Goal: Task Accomplishment & Management: Complete application form

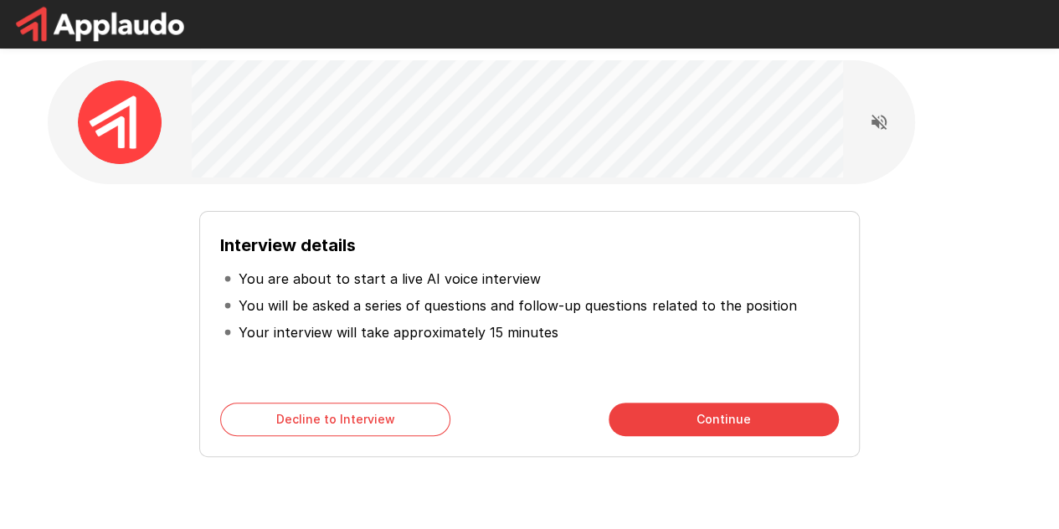
click at [635, 409] on button "Continue" at bounding box center [724, 420] width 230 height 34
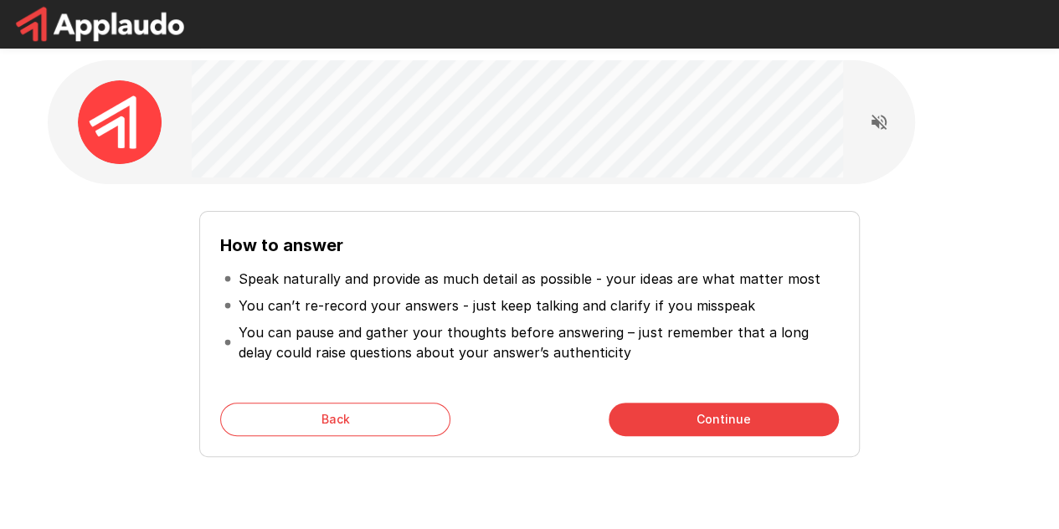
scroll to position [13, 0]
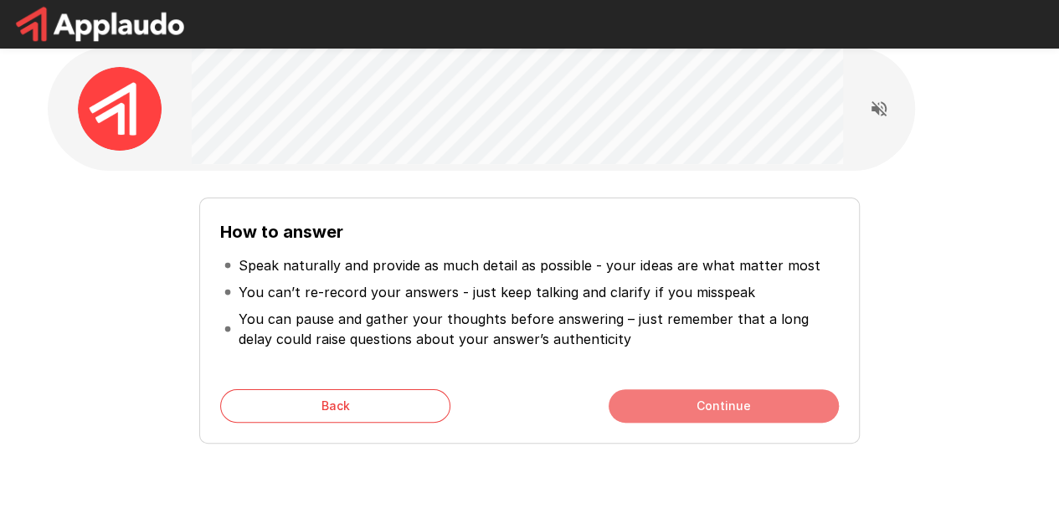
click at [768, 416] on button "Continue" at bounding box center [724, 406] width 230 height 34
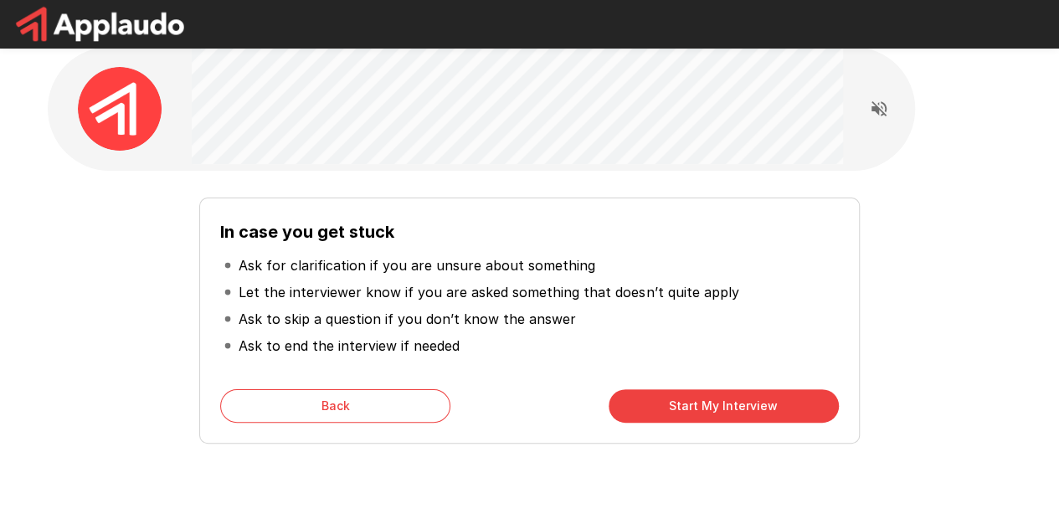
click at [768, 416] on button "Start My Interview" at bounding box center [724, 406] width 230 height 34
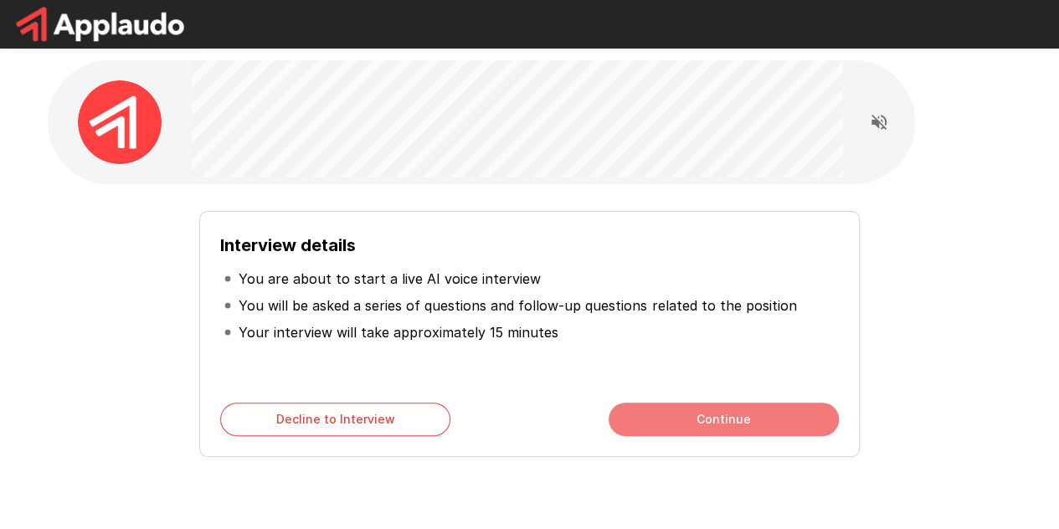
click at [637, 425] on button "Continue" at bounding box center [724, 420] width 230 height 34
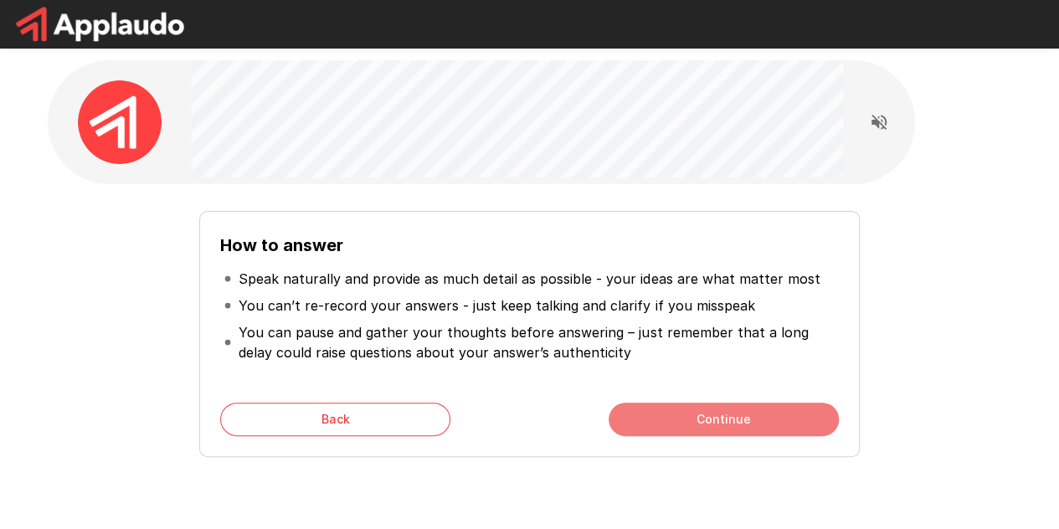
click at [717, 416] on button "Continue" at bounding box center [724, 420] width 230 height 34
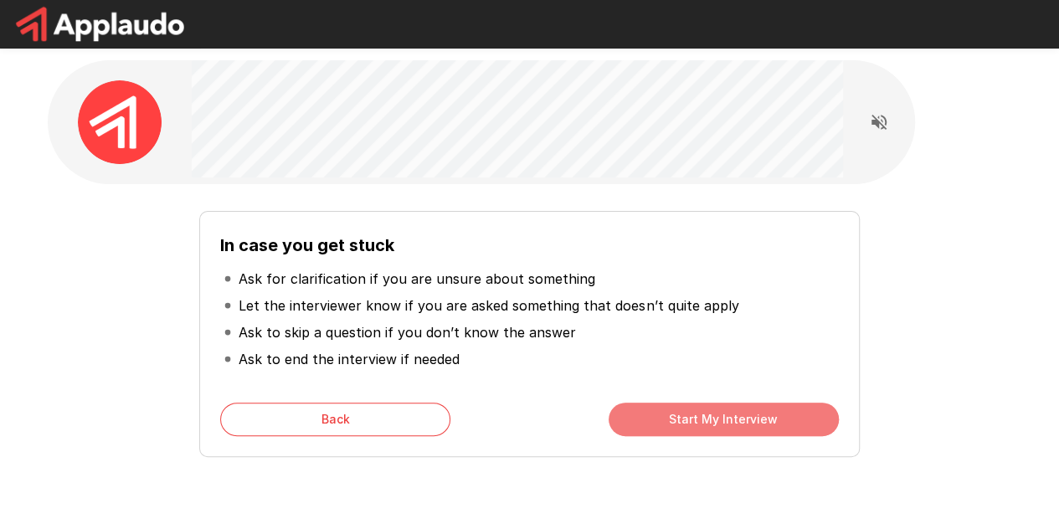
click at [710, 422] on button "Start My Interview" at bounding box center [724, 420] width 230 height 34
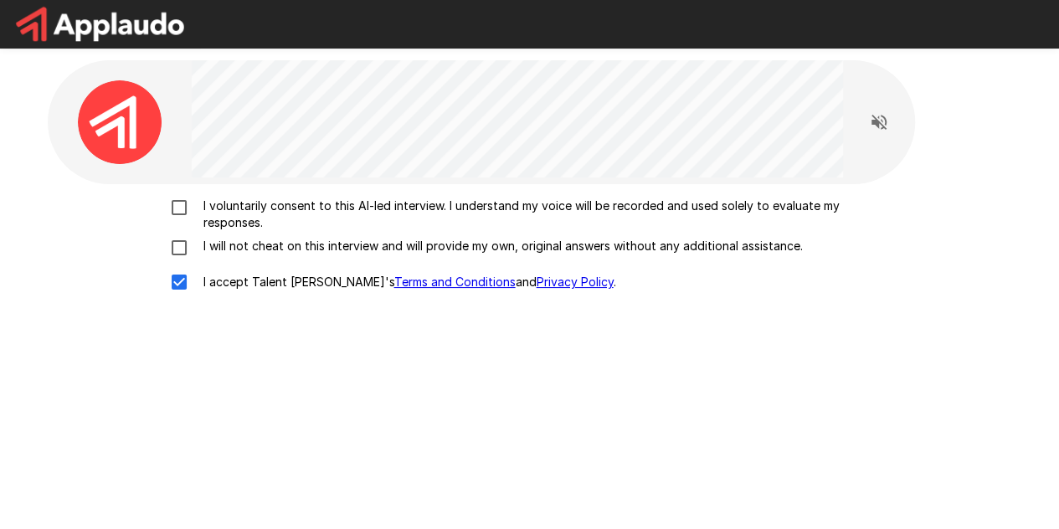
click at [178, 254] on div "I voluntarily consent to this AI-led interview. I understand my voice will be r…" at bounding box center [529, 249] width 951 height 102
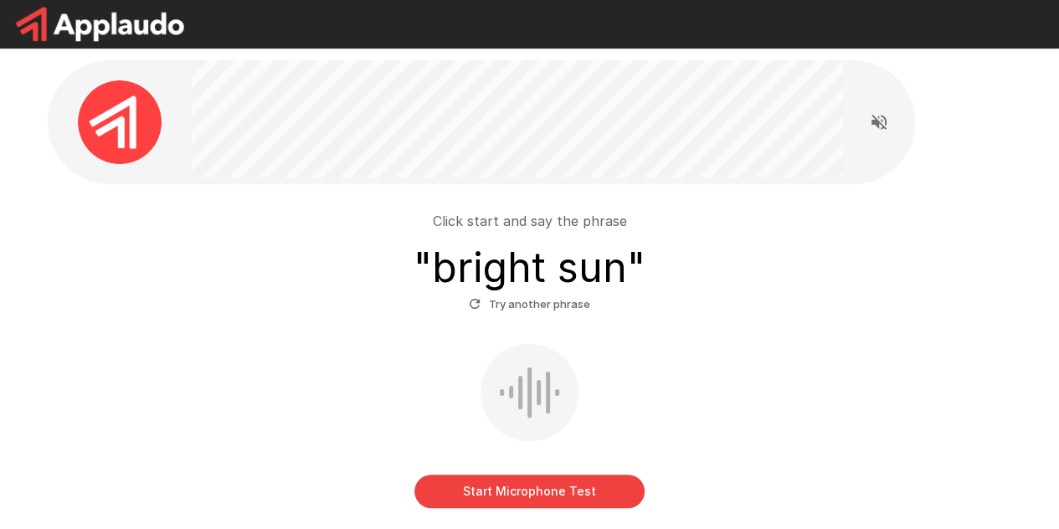
scroll to position [119, 0]
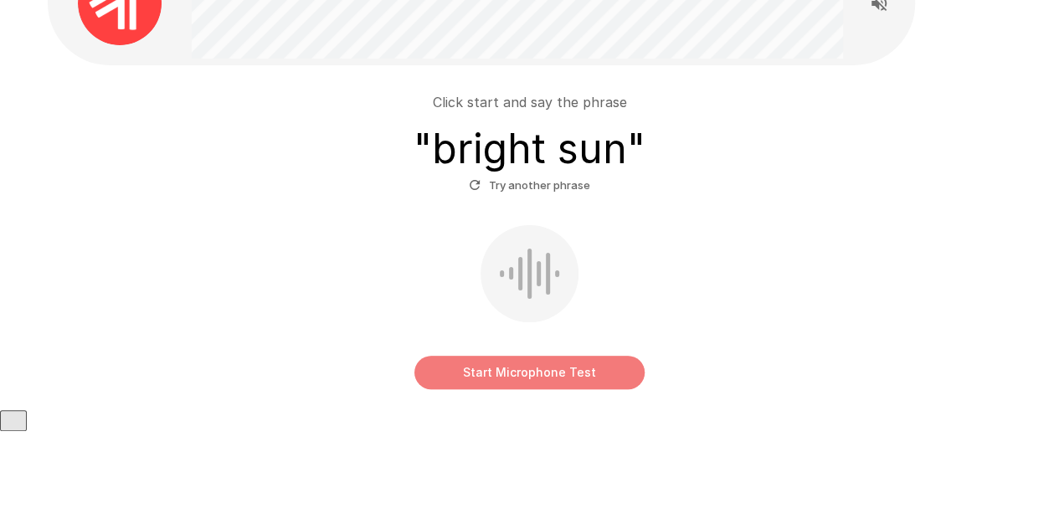
click at [563, 363] on button "Start Microphone Test" at bounding box center [530, 373] width 230 height 34
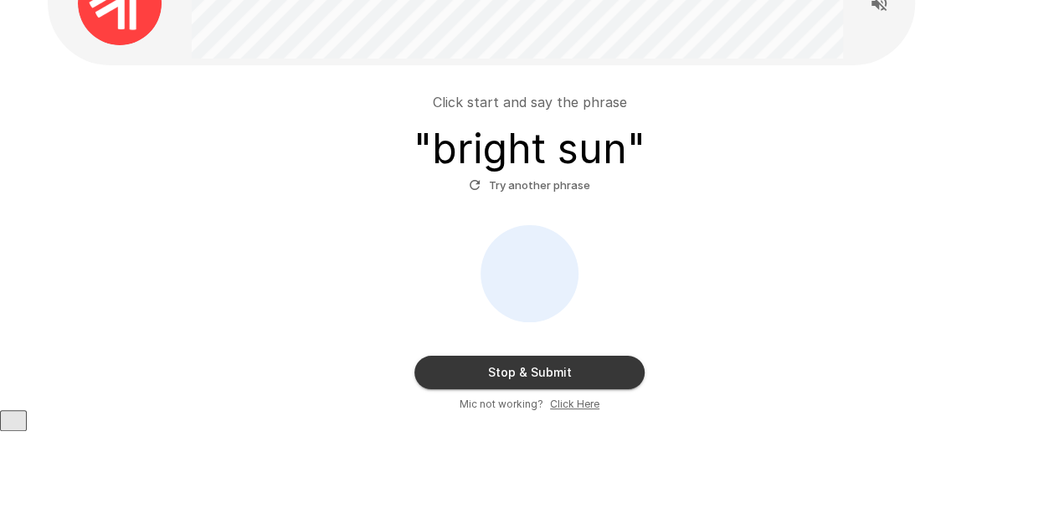
click at [576, 352] on div "Stop & Submit Mic not working? Click Here" at bounding box center [529, 319] width 951 height 188
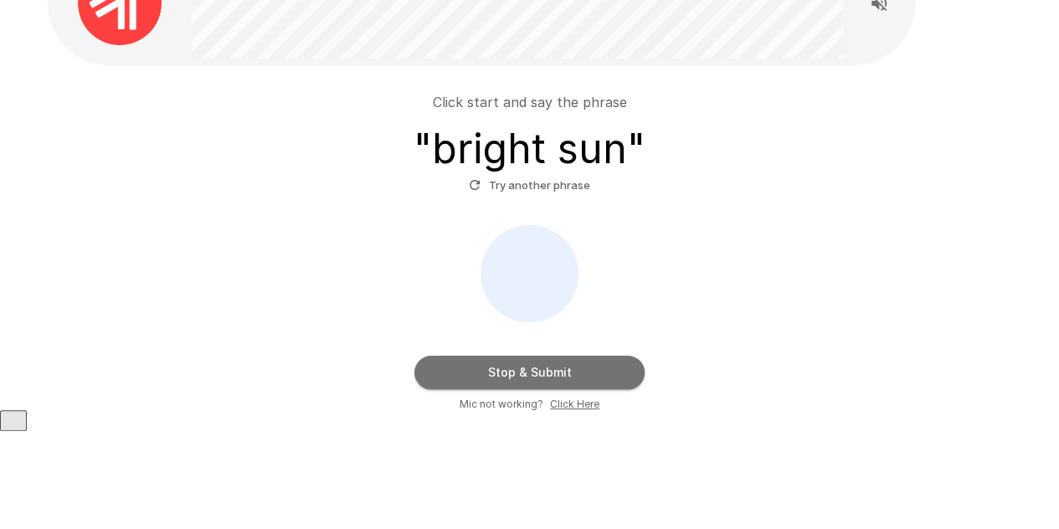
click at [580, 370] on button "Stop & Submit" at bounding box center [530, 373] width 230 height 34
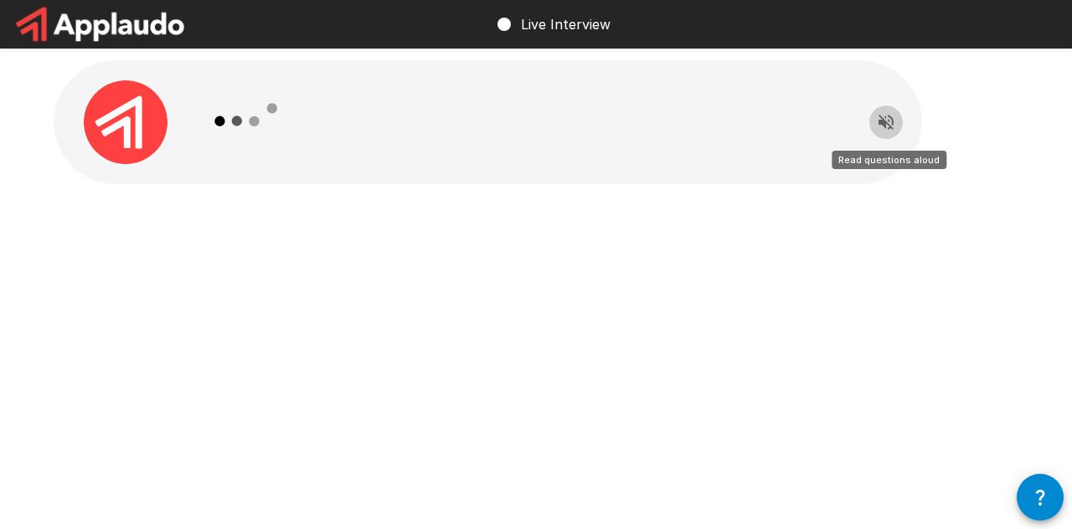
click at [884, 125] on icon "Read questions aloud" at bounding box center [886, 122] width 15 height 15
click at [874, 121] on button "Stop reading questions aloud" at bounding box center [886, 123] width 34 height 34
click at [884, 121] on icon "Read questions aloud" at bounding box center [886, 122] width 15 height 15
click at [313, 142] on div at bounding box center [524, 122] width 652 height 124
click at [563, 33] on p "Live Interview" at bounding box center [566, 24] width 90 height 20
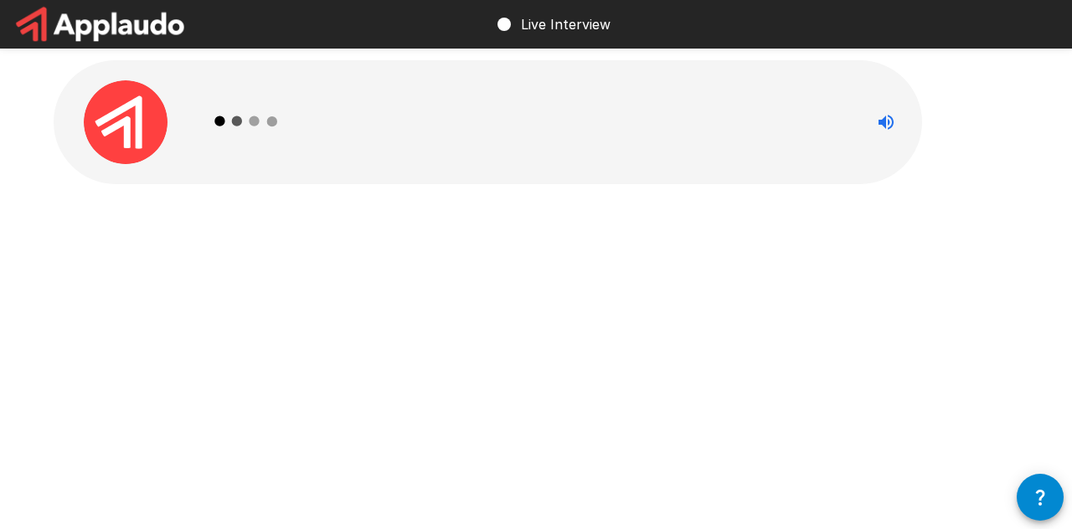
click at [134, 104] on img at bounding box center [126, 122] width 84 height 84
click at [1033, 478] on button "button" at bounding box center [1040, 497] width 47 height 47
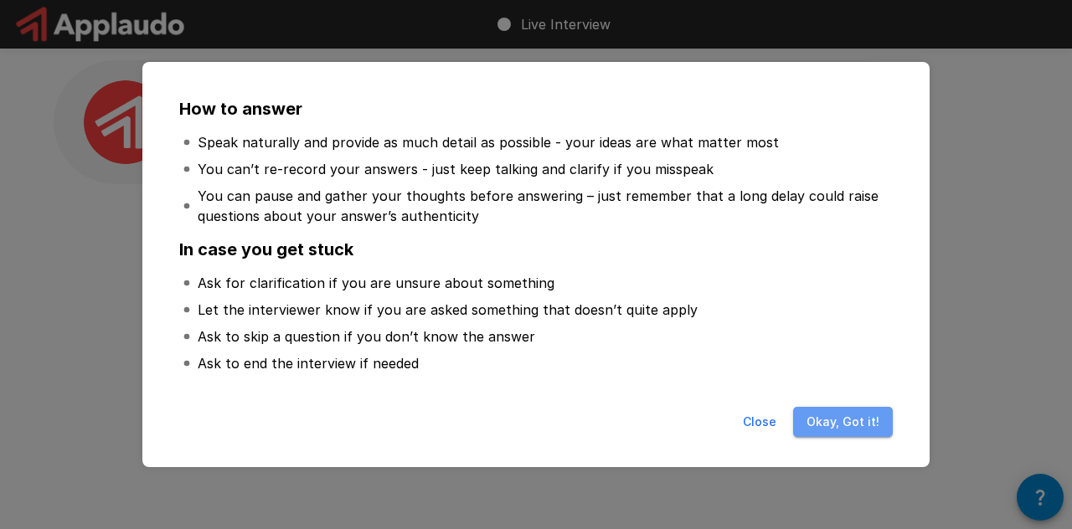
click at [848, 420] on button "Okay, Got it!" at bounding box center [843, 422] width 100 height 31
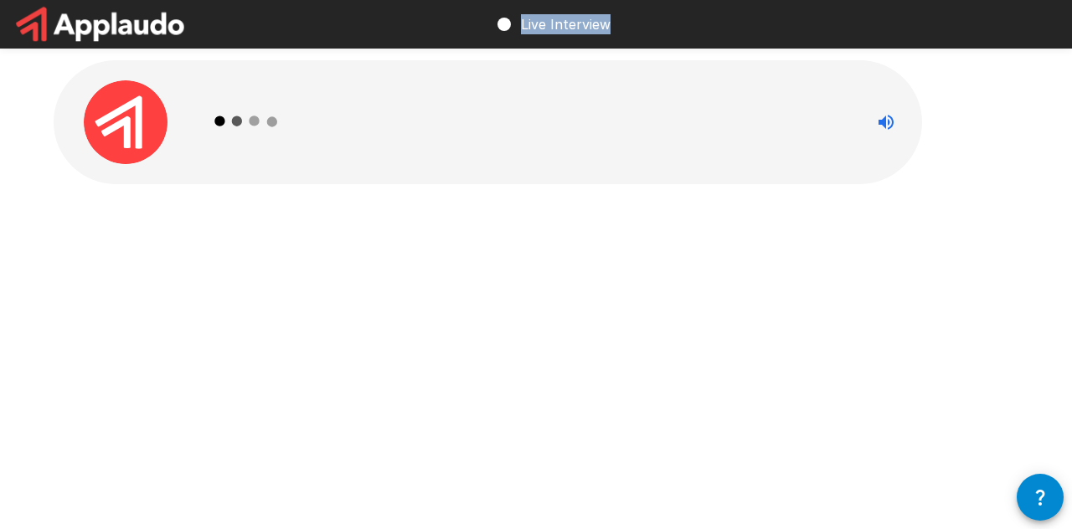
drag, startPoint x: 122, startPoint y: 75, endPoint x: 511, endPoint y: 14, distance: 393.3
click at [511, 14] on div "Live Interview" at bounding box center [536, 159] width 1072 height 318
click at [513, 23] on icon at bounding box center [504, 24] width 20 height 20
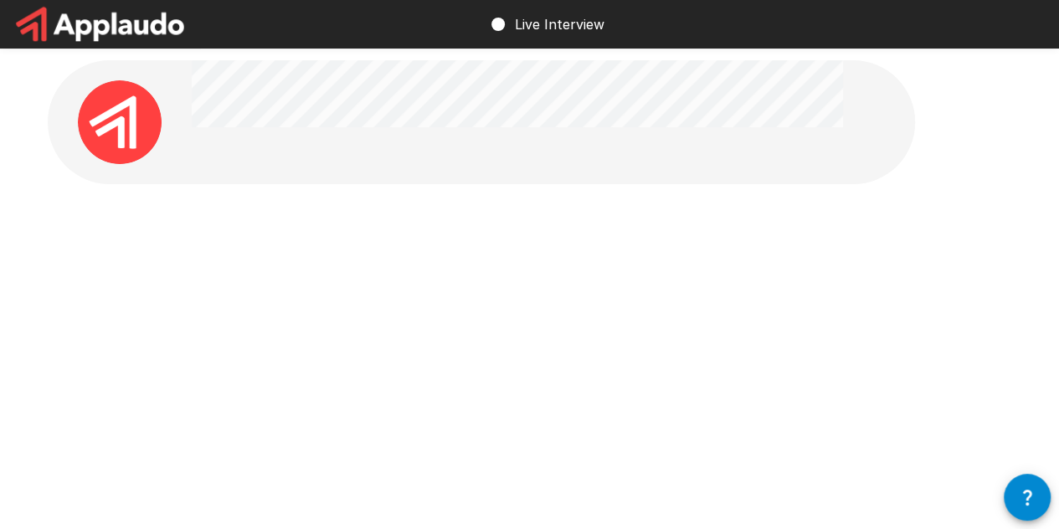
click at [621, 249] on div at bounding box center [530, 318] width 965 height 188
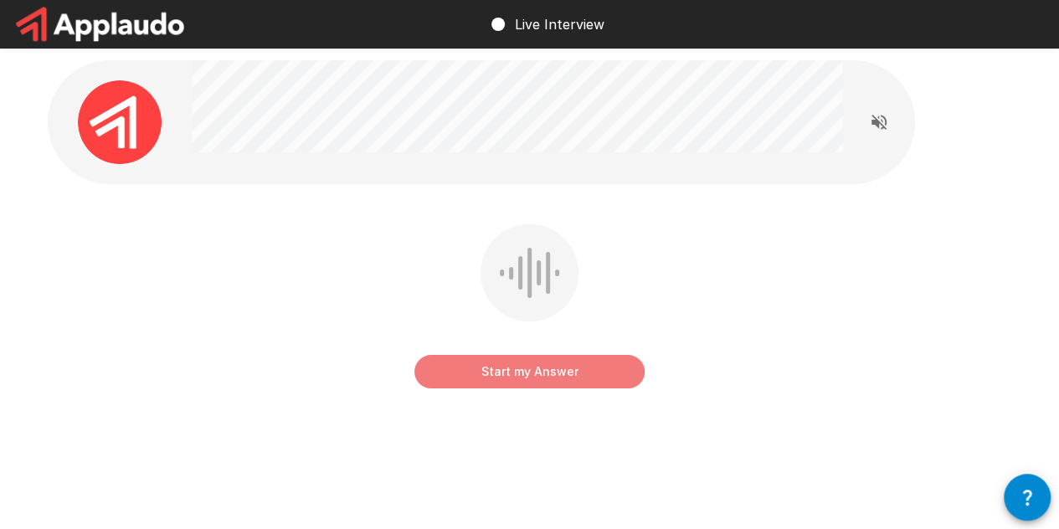
click at [555, 373] on button "Start my Answer" at bounding box center [530, 372] width 230 height 34
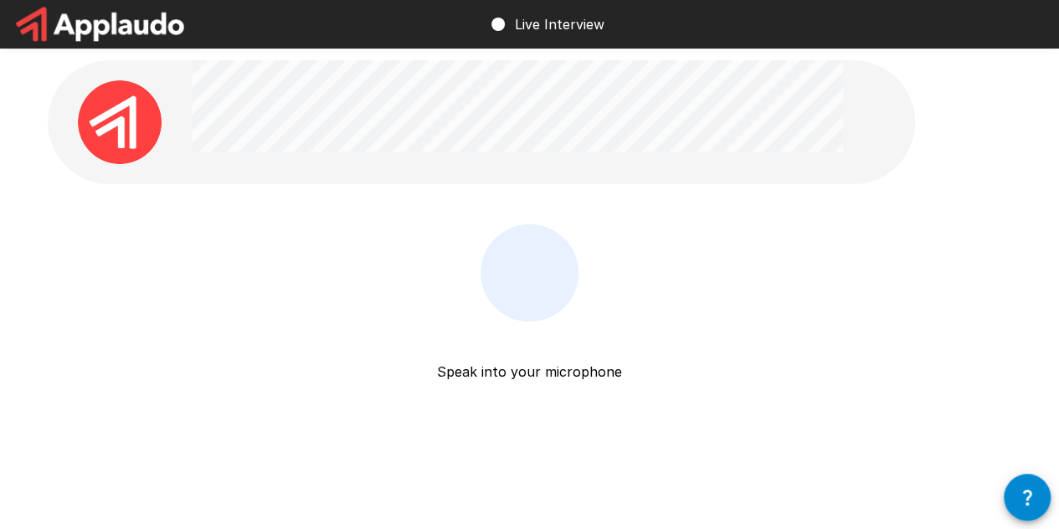
click at [538, 372] on p "Speak into your microphone" at bounding box center [529, 352] width 185 height 60
click at [615, 309] on div "Speak into your microphone Stop & Submit" at bounding box center [530, 339] width 230 height 231
click at [549, 174] on div at bounding box center [518, 122] width 652 height 124
click at [516, 324] on p "Speak into your microphone" at bounding box center [529, 352] width 185 height 60
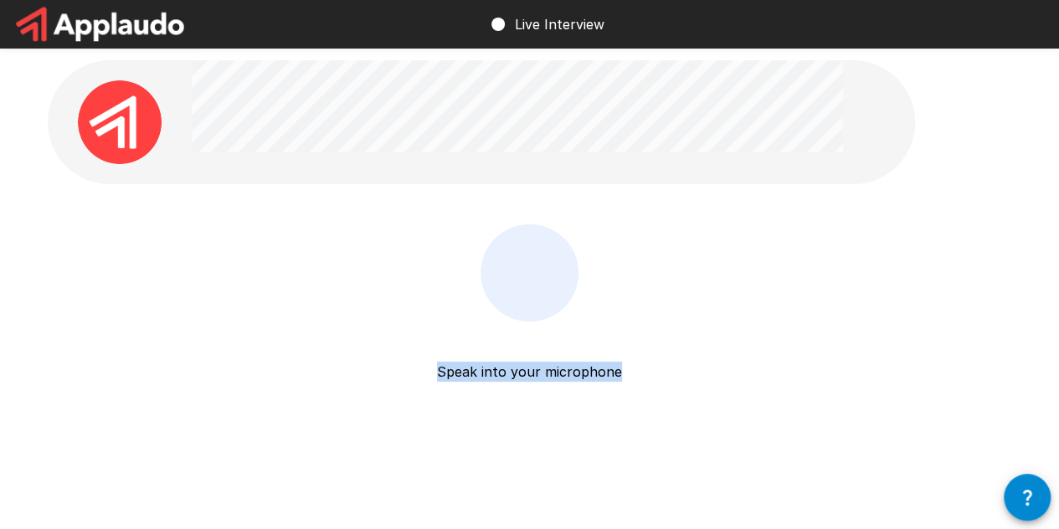
drag, startPoint x: 516, startPoint y: 324, endPoint x: 535, endPoint y: 311, distance: 23.5
click at [535, 311] on div "Speak into your microphone Stop & Submit" at bounding box center [530, 339] width 230 height 231
click at [535, 311] on div at bounding box center [530, 272] width 98 height 97
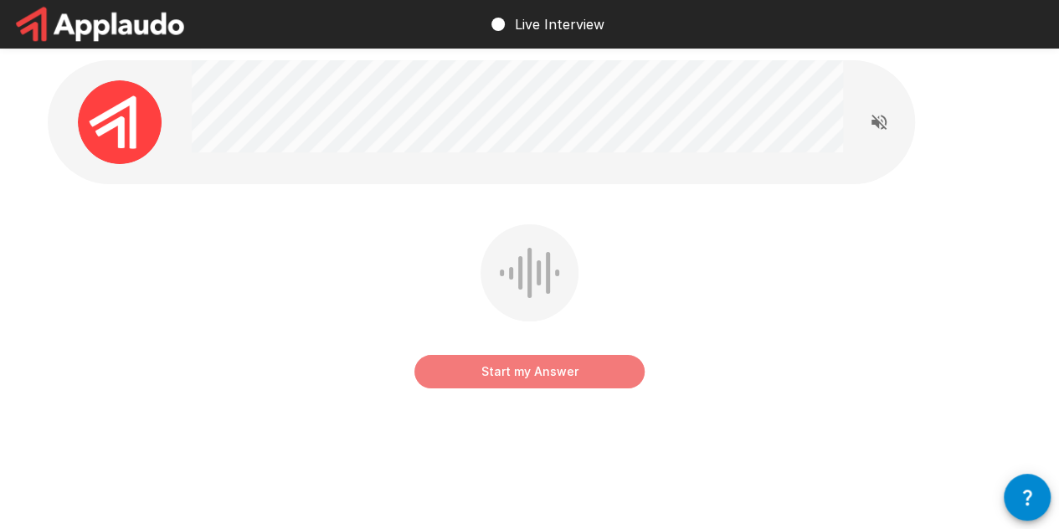
click at [551, 377] on button "Start my Answer" at bounding box center [530, 372] width 230 height 34
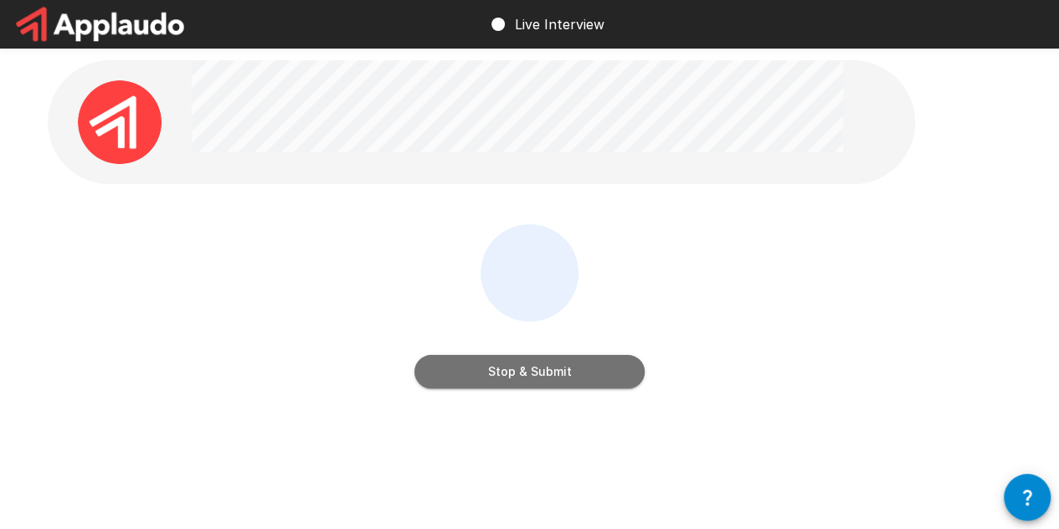
click at [472, 369] on button "Stop & Submit" at bounding box center [530, 372] width 230 height 34
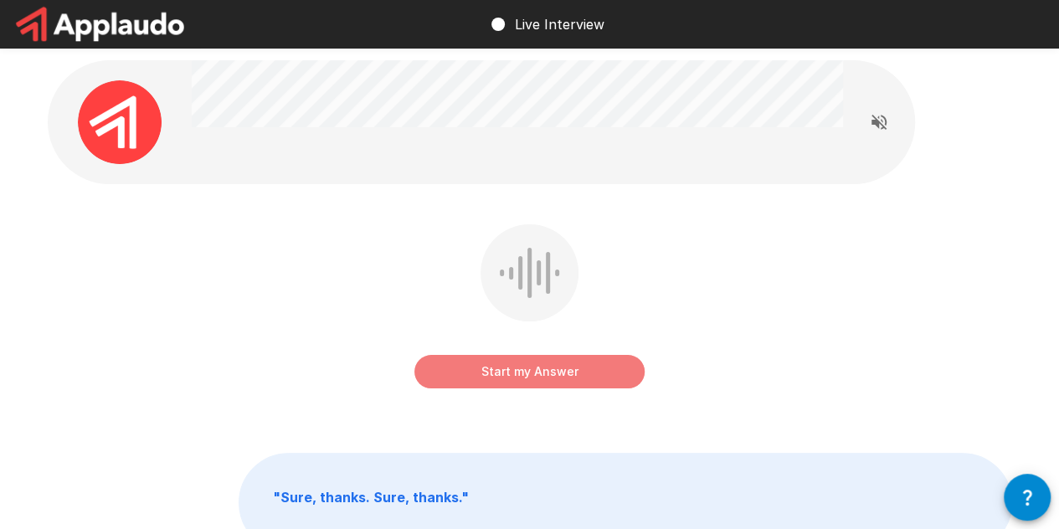
click at [536, 362] on button "Start my Answer" at bounding box center [530, 372] width 230 height 34
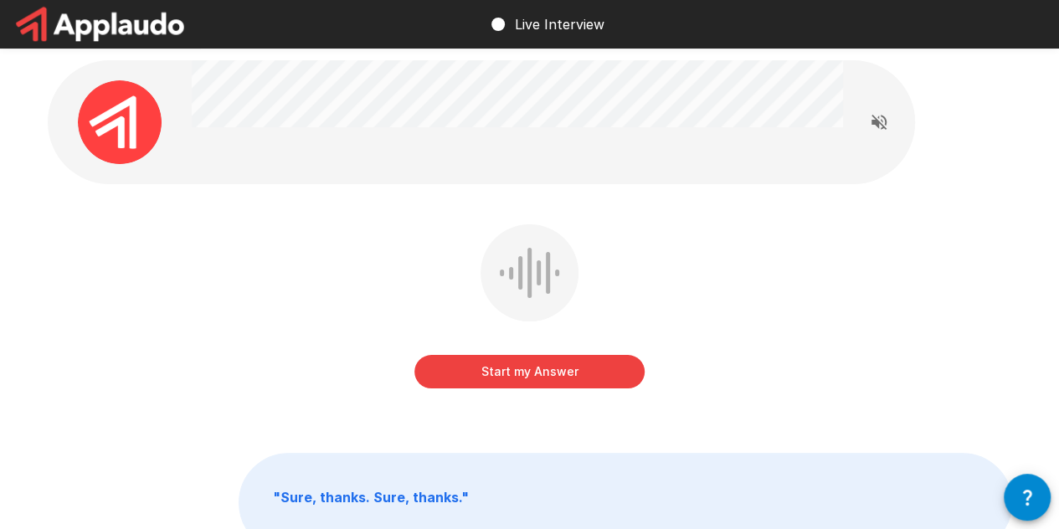
click at [489, 374] on button "Start my Answer" at bounding box center [530, 372] width 230 height 34
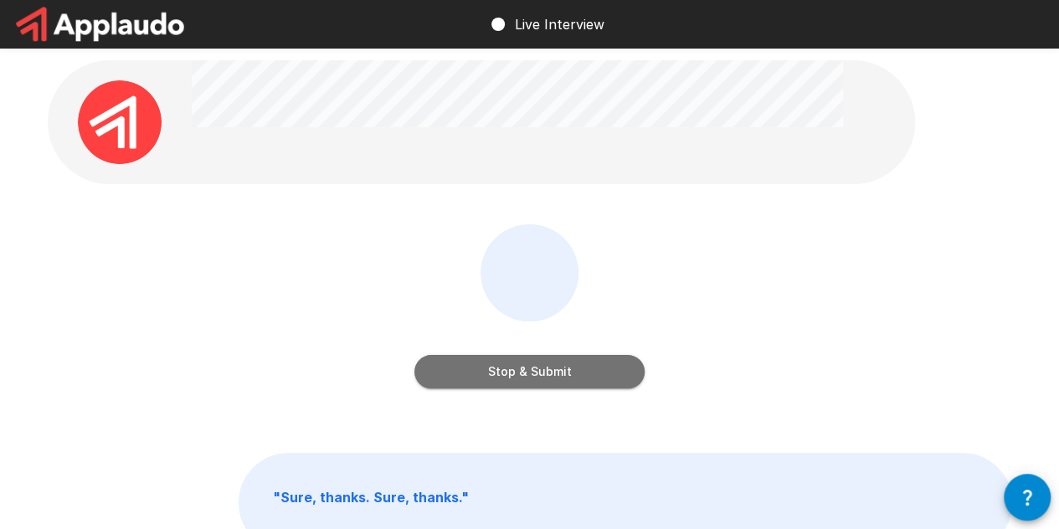
click at [621, 363] on button "Stop & Submit" at bounding box center [530, 372] width 230 height 34
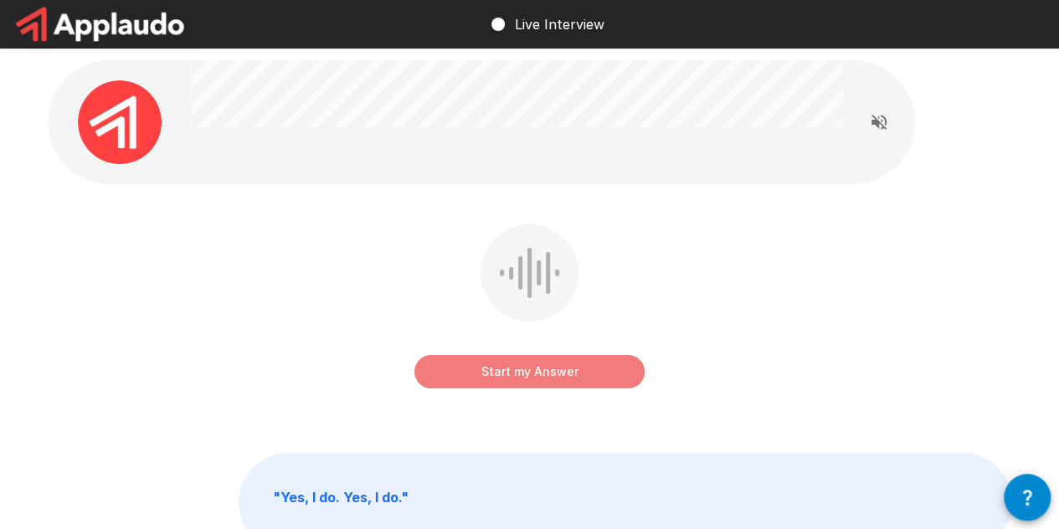
click at [489, 381] on button "Start my Answer" at bounding box center [530, 372] width 230 height 34
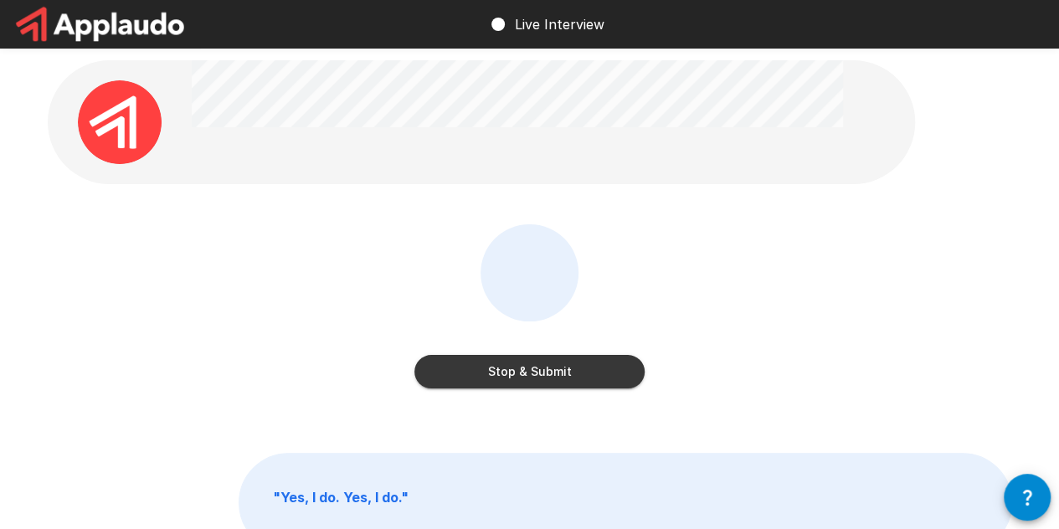
click at [497, 377] on button "Stop & Submit" at bounding box center [530, 372] width 230 height 34
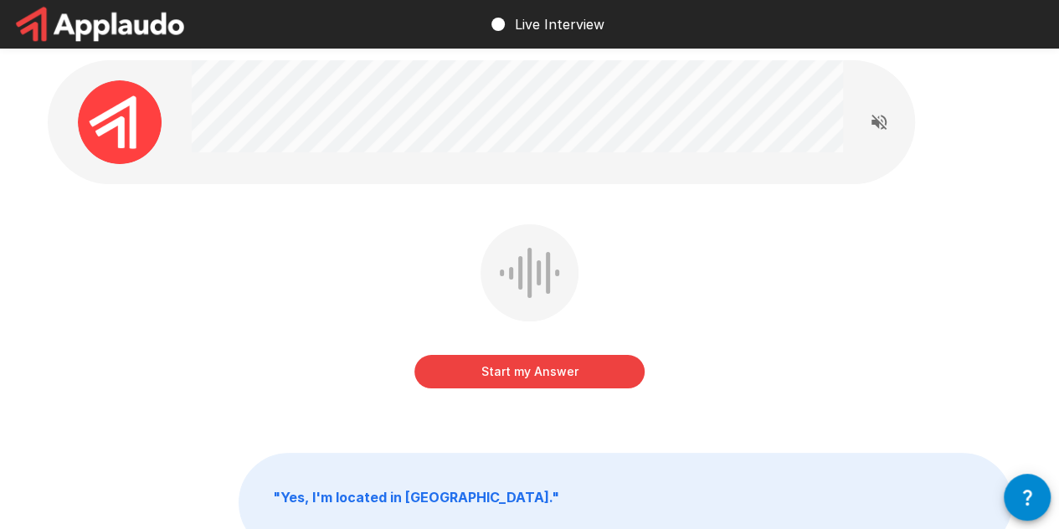
click at [515, 374] on button "Start my Answer" at bounding box center [530, 372] width 230 height 34
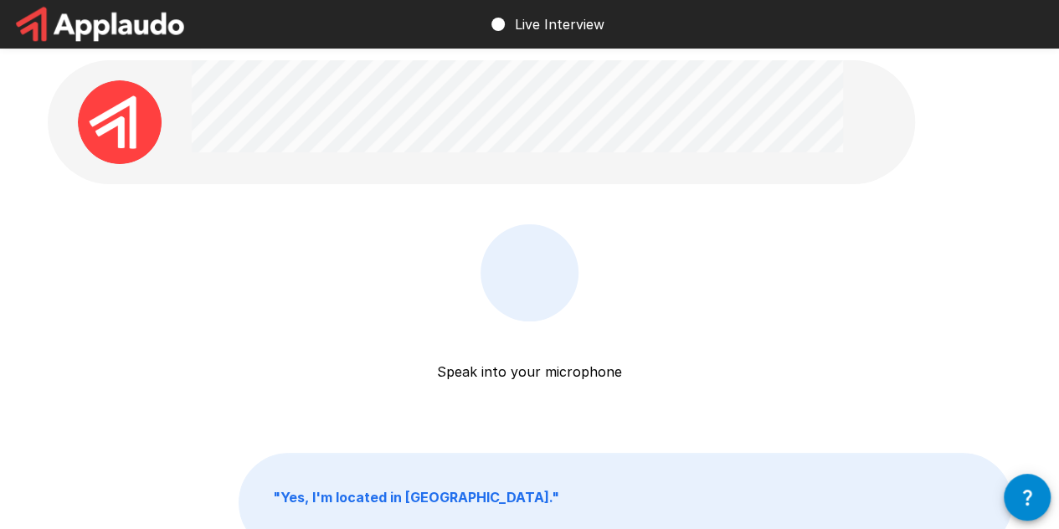
click at [600, 261] on div "Speak into your microphone Stop & Submit" at bounding box center [530, 339] width 230 height 231
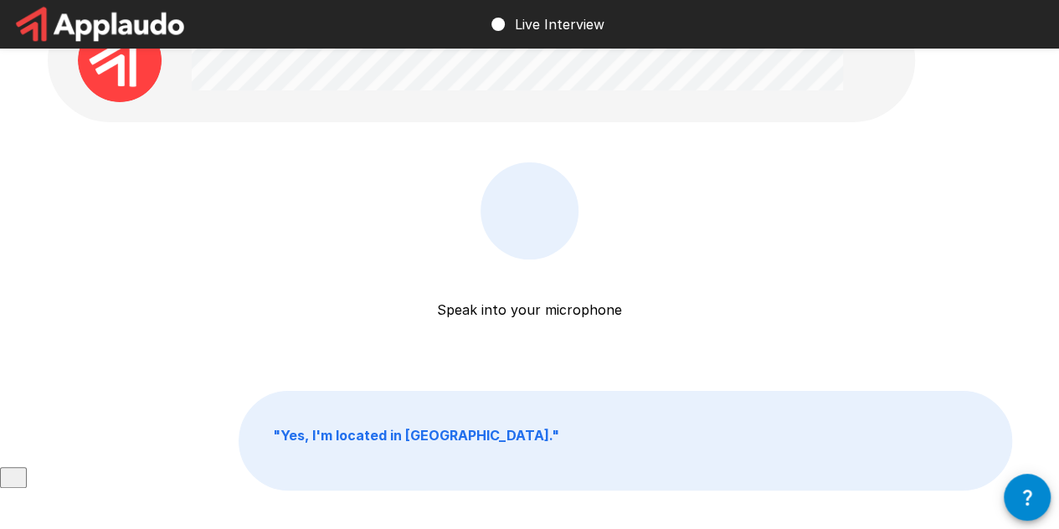
click at [600, 261] on div "Speak into your microphone Stop & Submit" at bounding box center [530, 277] width 230 height 231
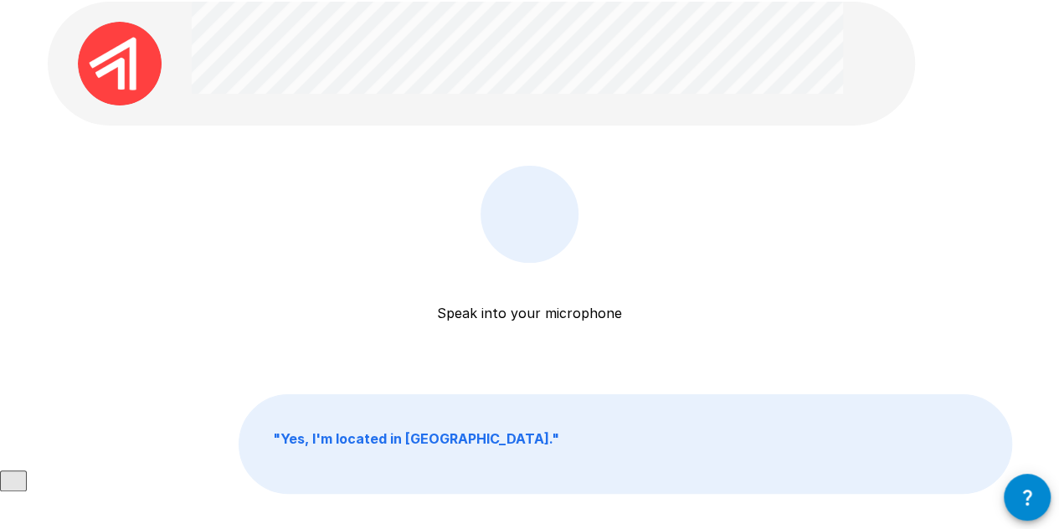
scroll to position [46, 0]
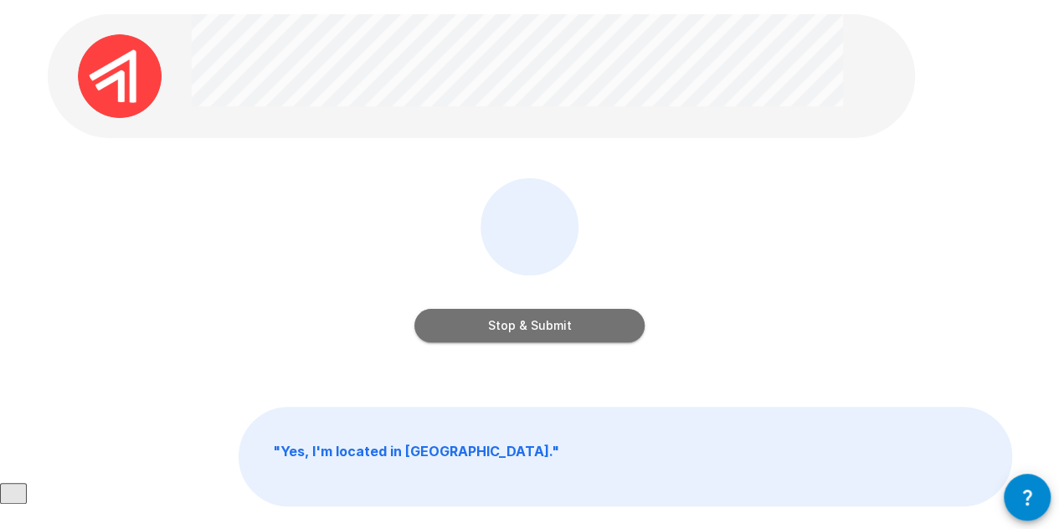
click at [543, 324] on button "Stop & Submit" at bounding box center [530, 326] width 230 height 34
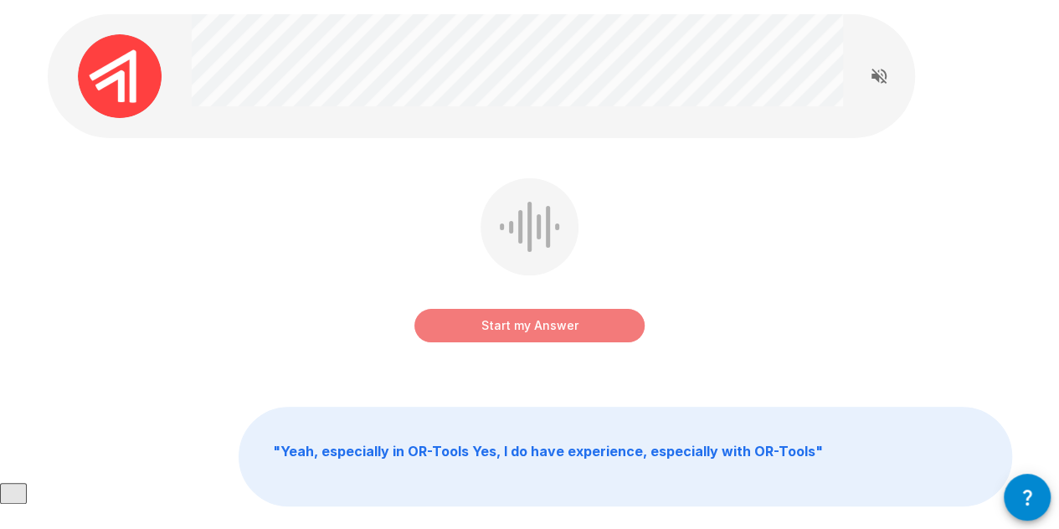
click at [616, 333] on button "Start my Answer" at bounding box center [530, 326] width 230 height 34
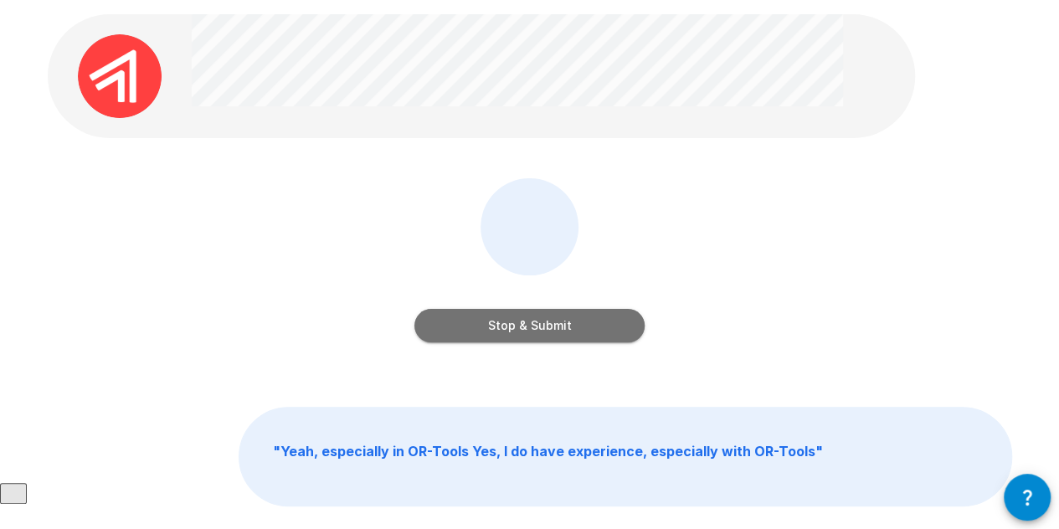
click at [559, 316] on button "Stop & Submit" at bounding box center [530, 326] width 230 height 34
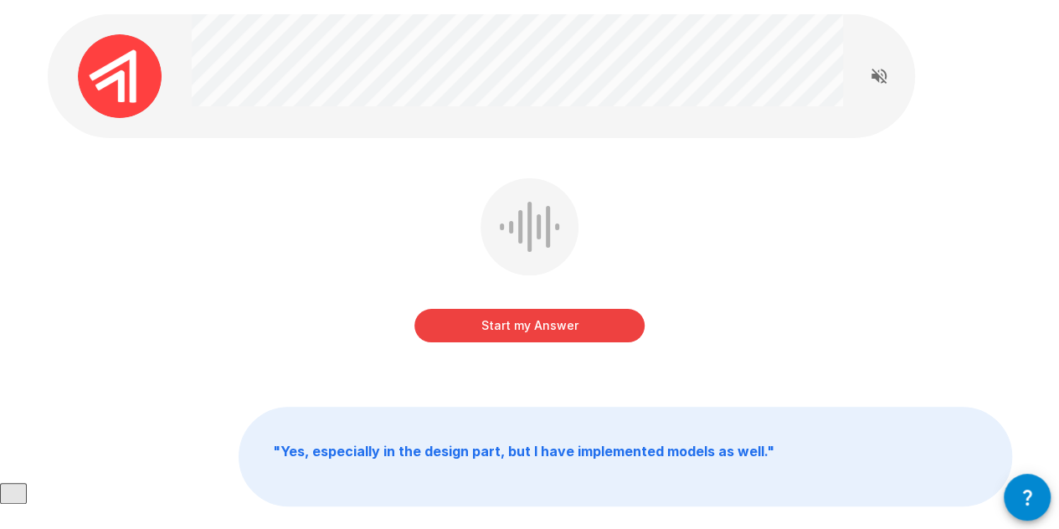
click at [626, 174] on div "Start my Answer " Yes, especially in the design part, but I have implemented mo…" at bounding box center [530, 297] width 1005 height 687
click at [472, 302] on div "Start my Answer" at bounding box center [530, 309] width 230 height 67
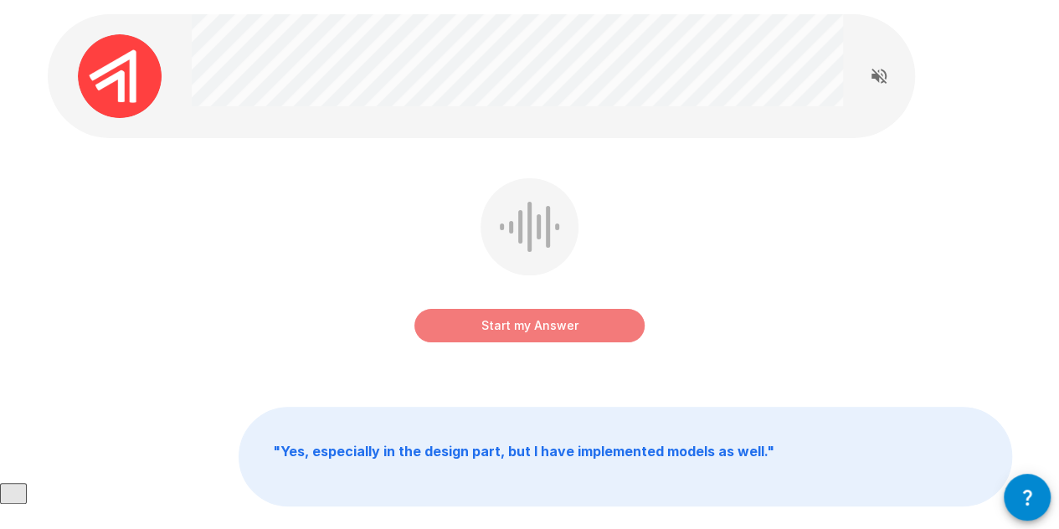
click at [489, 324] on button "Start my Answer" at bounding box center [530, 326] width 230 height 34
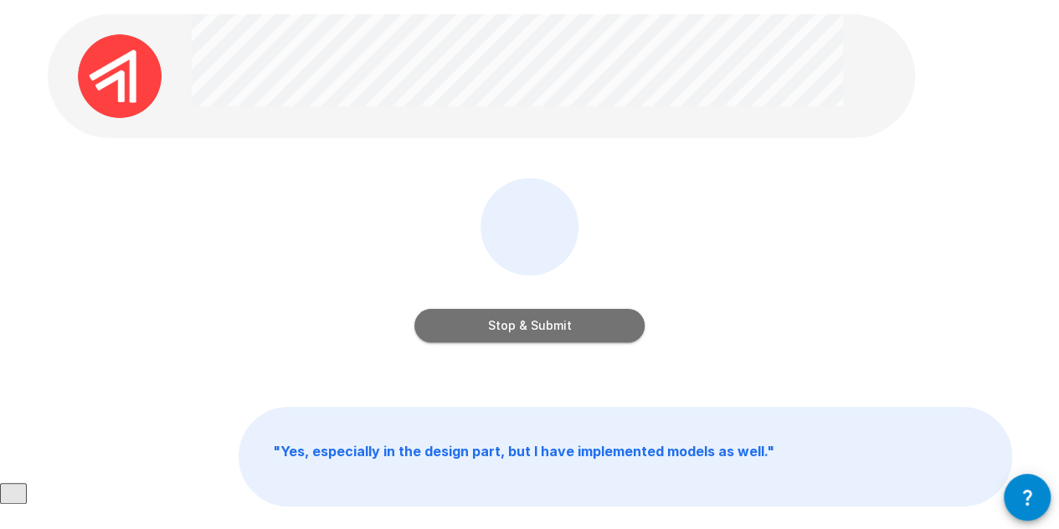
click at [514, 332] on button "Stop & Submit" at bounding box center [530, 326] width 230 height 34
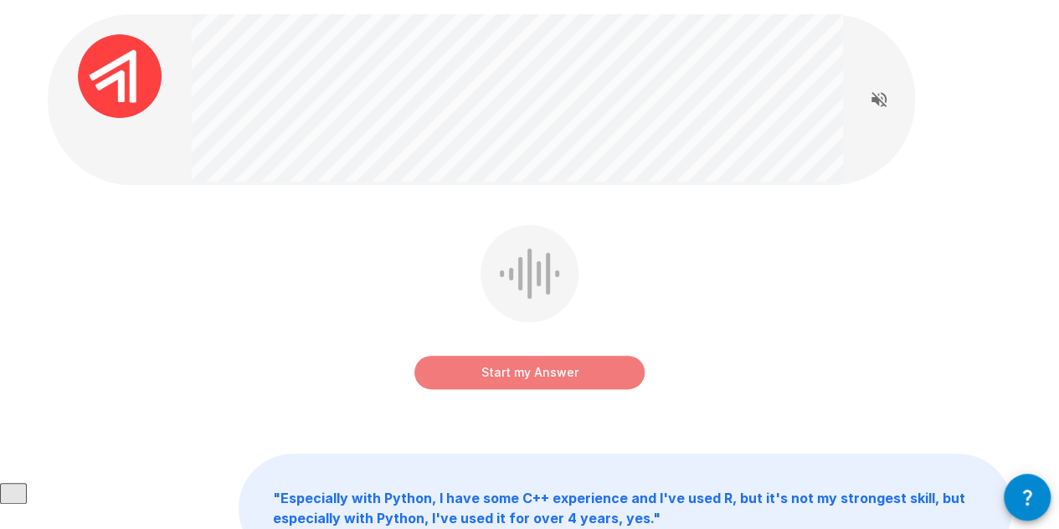
click at [623, 374] on button "Start my Answer" at bounding box center [530, 373] width 230 height 34
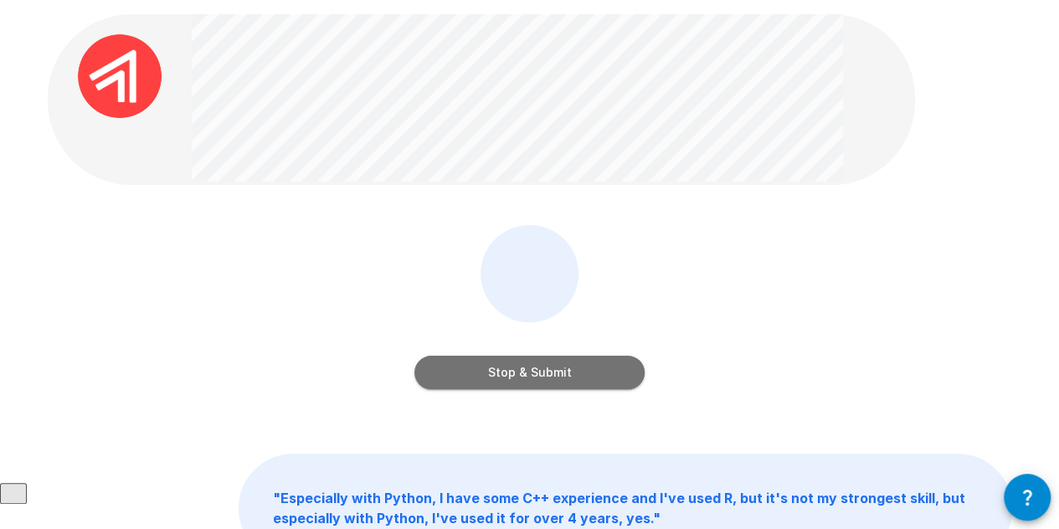
click at [597, 363] on button "Stop & Submit" at bounding box center [530, 373] width 230 height 34
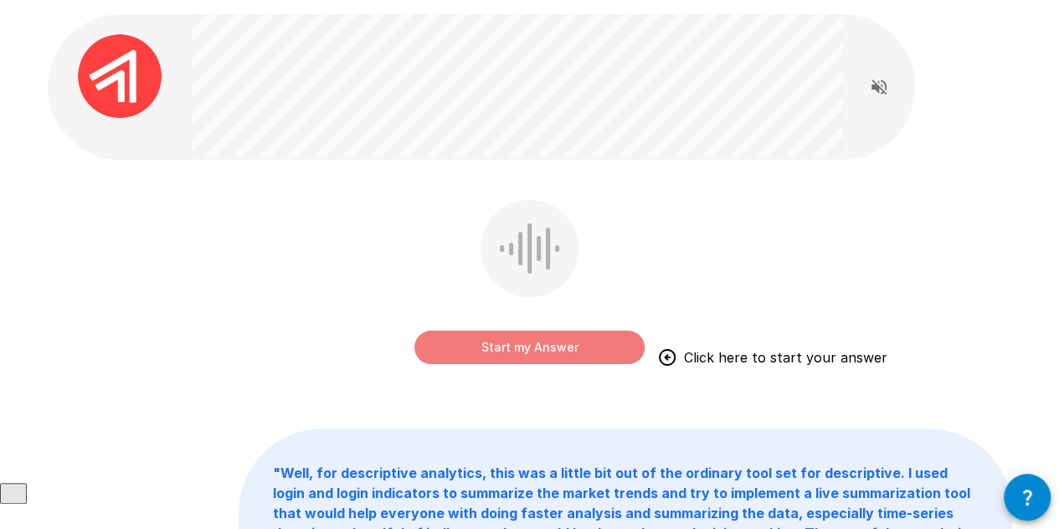
click at [599, 348] on button "Start my Answer" at bounding box center [530, 348] width 230 height 34
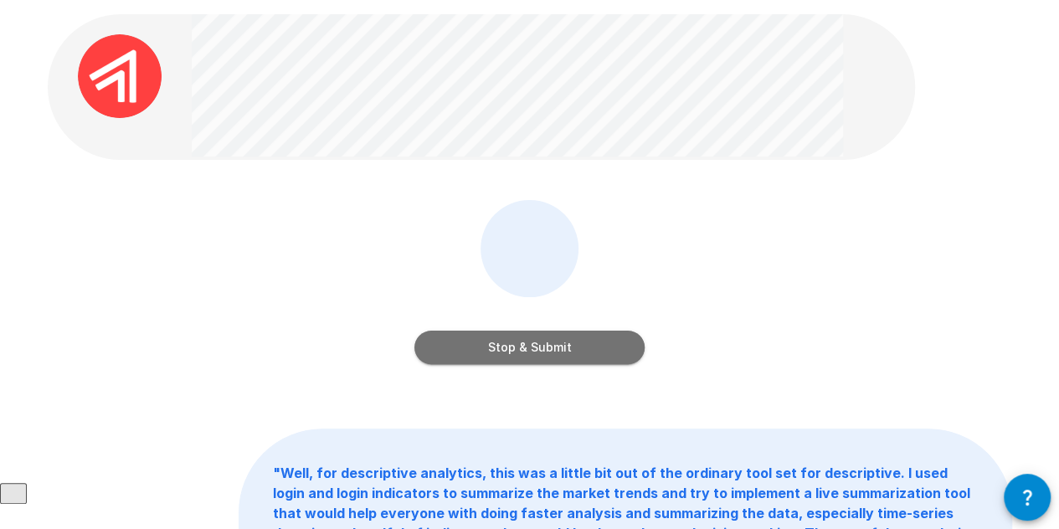
click at [566, 344] on button "Stop & Submit" at bounding box center [530, 348] width 230 height 34
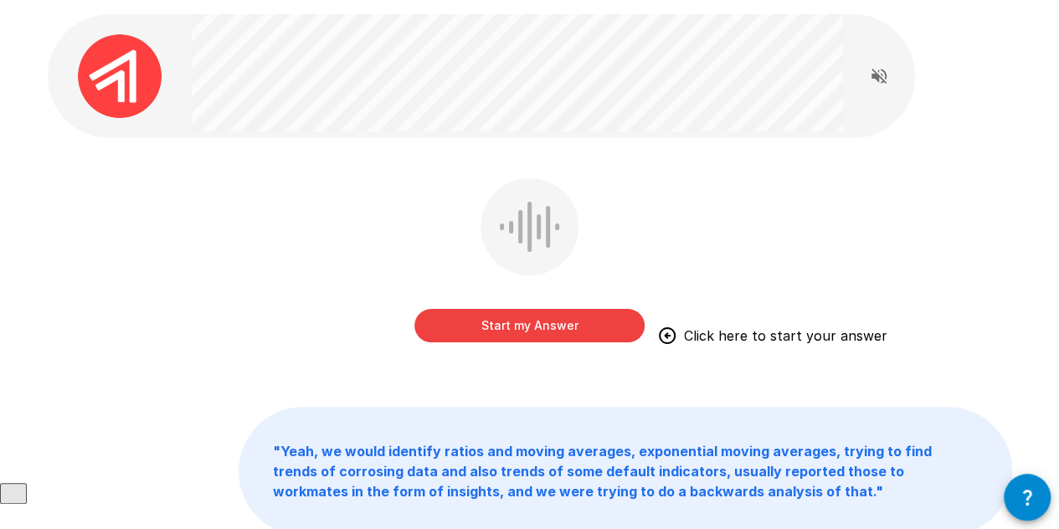
click at [710, 0] on html "Live Interview Start my Answer Click here to start your answer " Yeah, we would…" at bounding box center [529, 218] width 1059 height 529
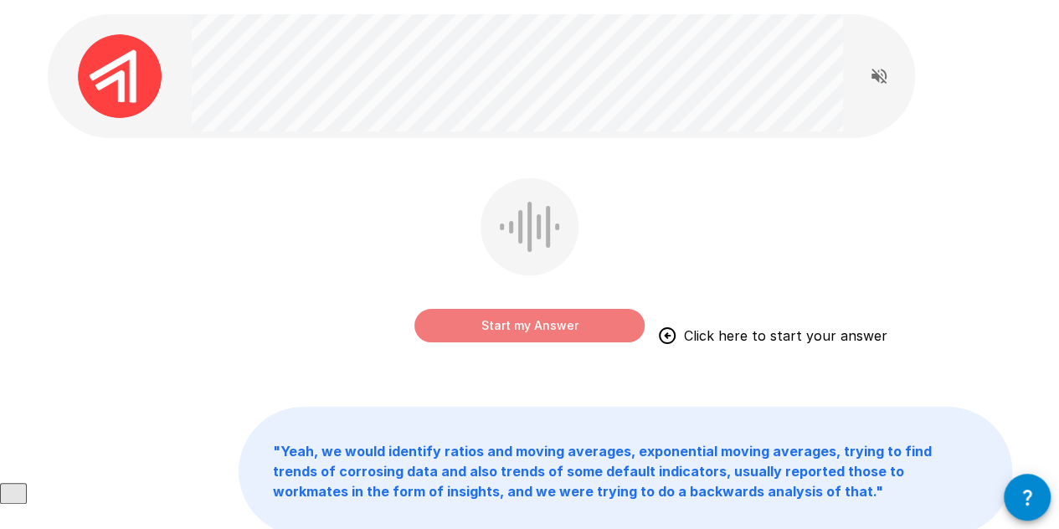
click at [528, 322] on button "Start my Answer" at bounding box center [530, 326] width 230 height 34
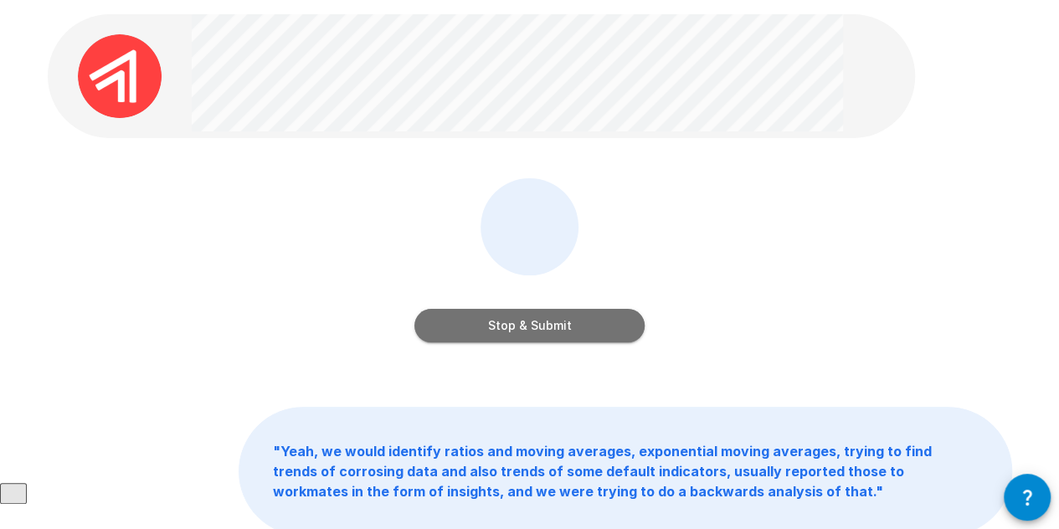
click at [532, 322] on button "Stop & Submit" at bounding box center [530, 326] width 230 height 34
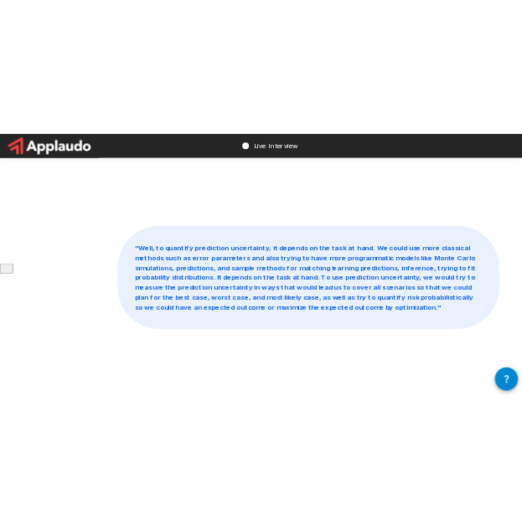
scroll to position [0, 0]
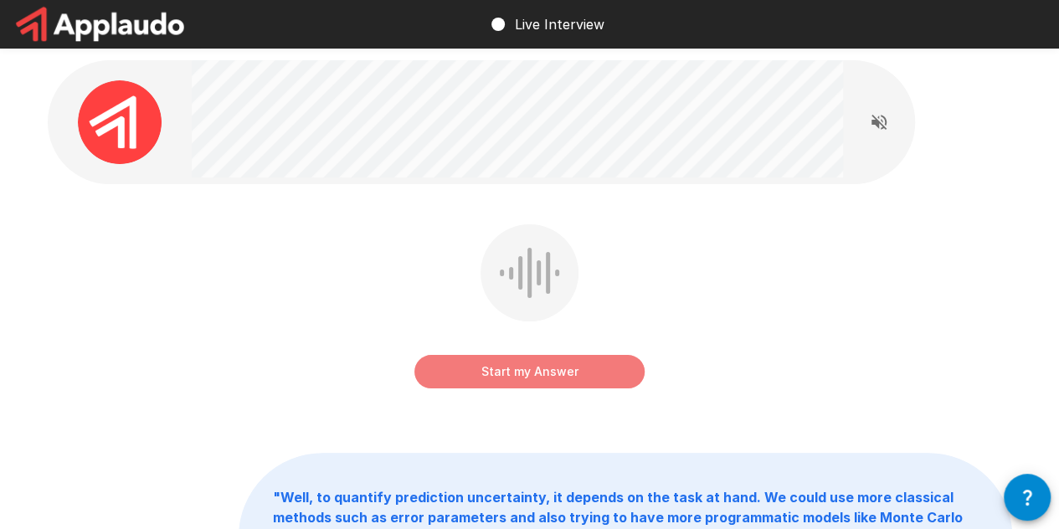
click at [536, 374] on button "Start my Answer" at bounding box center [530, 372] width 230 height 34
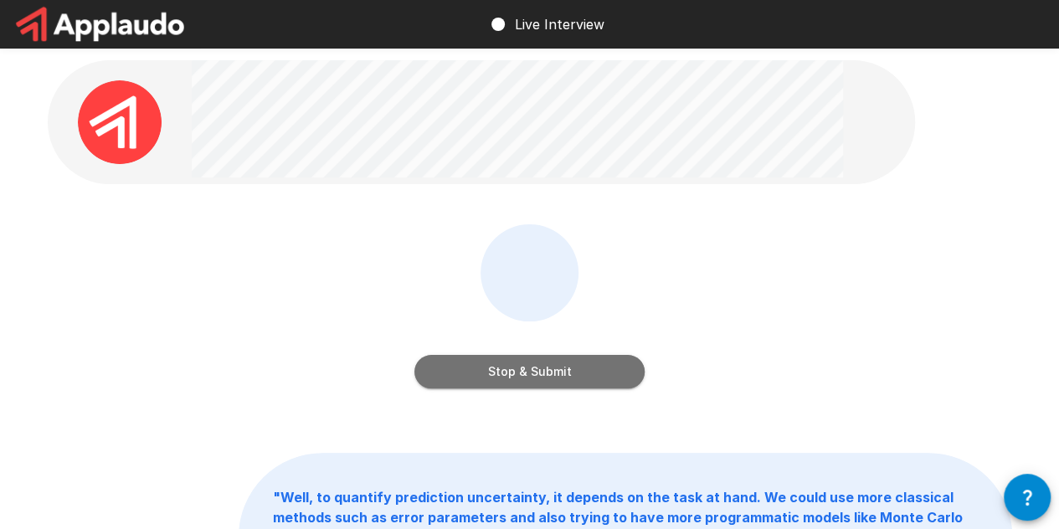
click at [568, 358] on button "Stop & Submit" at bounding box center [530, 372] width 230 height 34
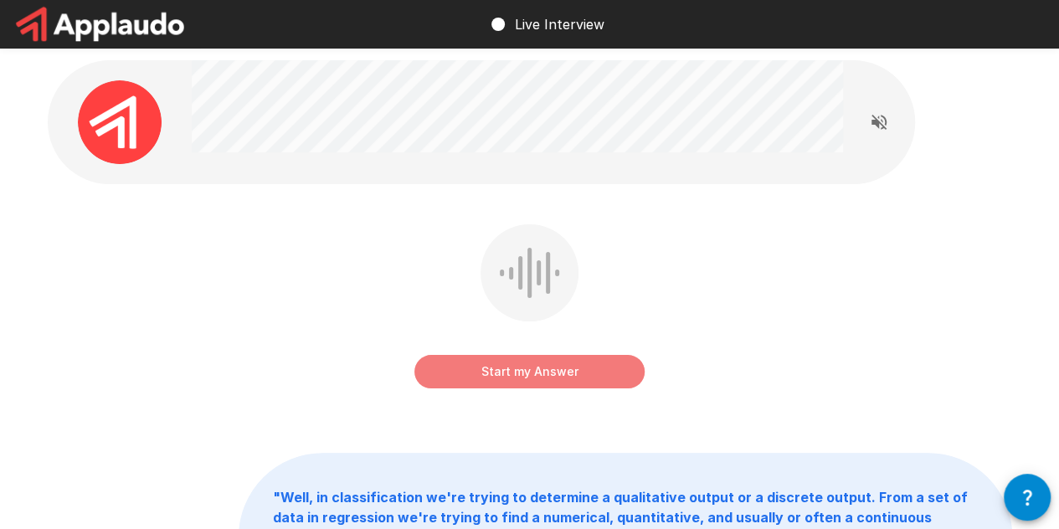
click at [512, 364] on button "Start my Answer" at bounding box center [530, 372] width 230 height 34
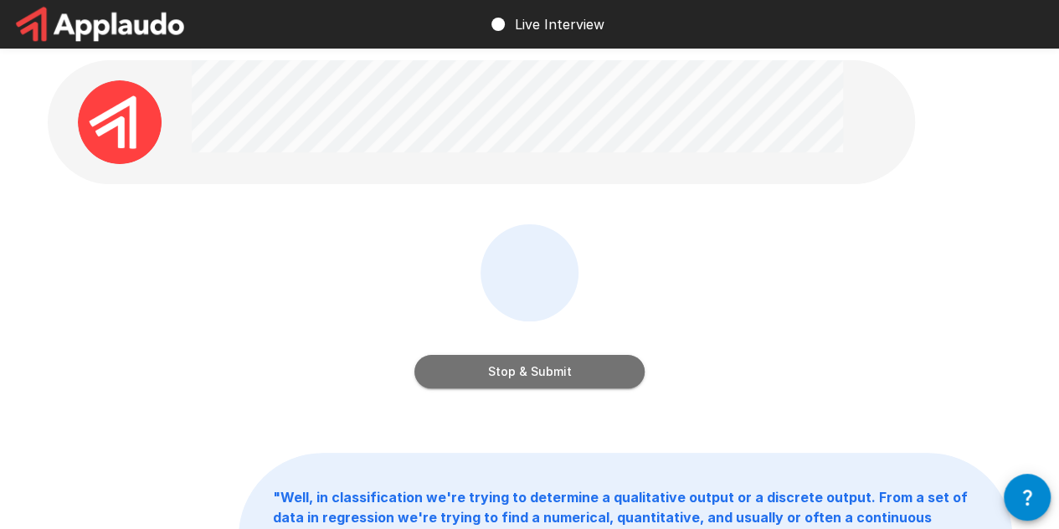
click at [509, 368] on button "Stop & Submit" at bounding box center [530, 372] width 230 height 34
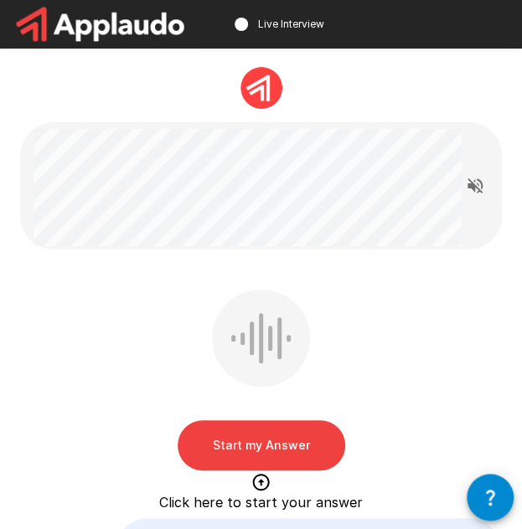
click at [307, 451] on button "Start my Answer" at bounding box center [262, 445] width 168 height 50
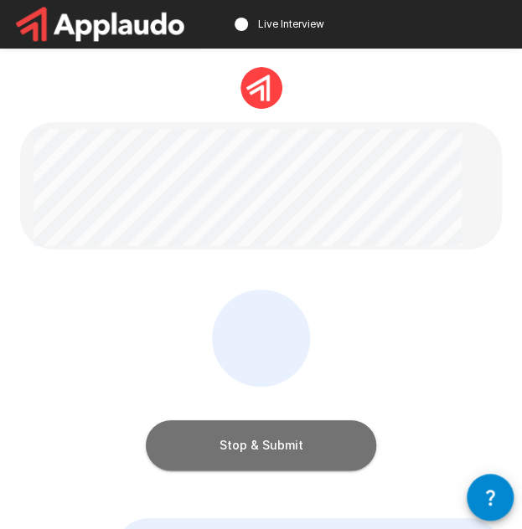
click at [347, 463] on button "Stop & Submit" at bounding box center [261, 445] width 230 height 50
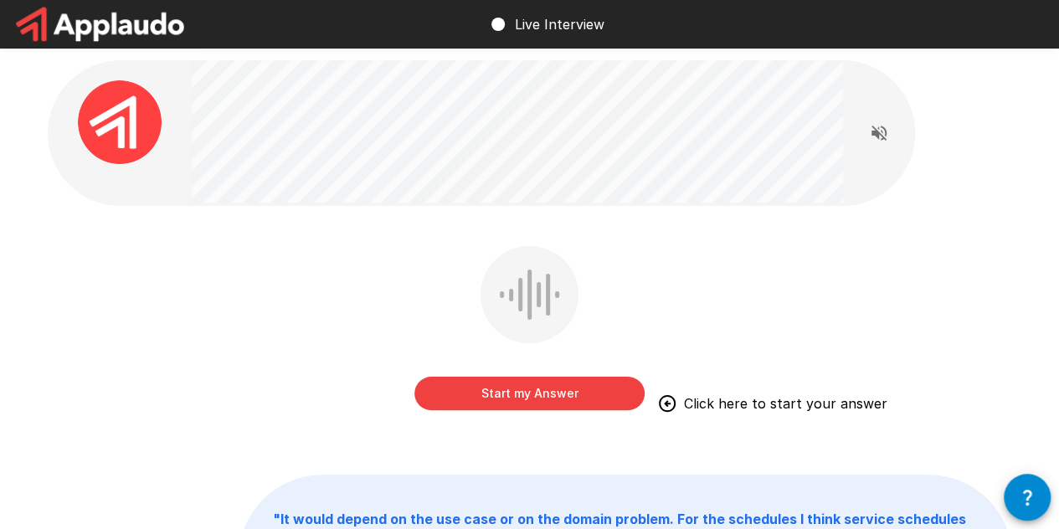
click at [525, 400] on button "Start my Answer" at bounding box center [530, 394] width 230 height 34
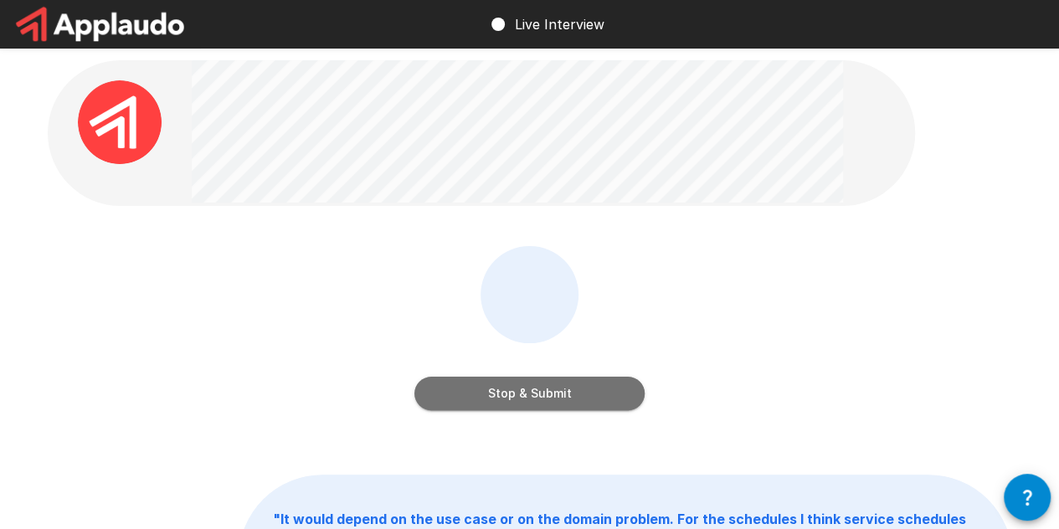
click at [559, 390] on button "Stop & Submit" at bounding box center [530, 394] width 230 height 34
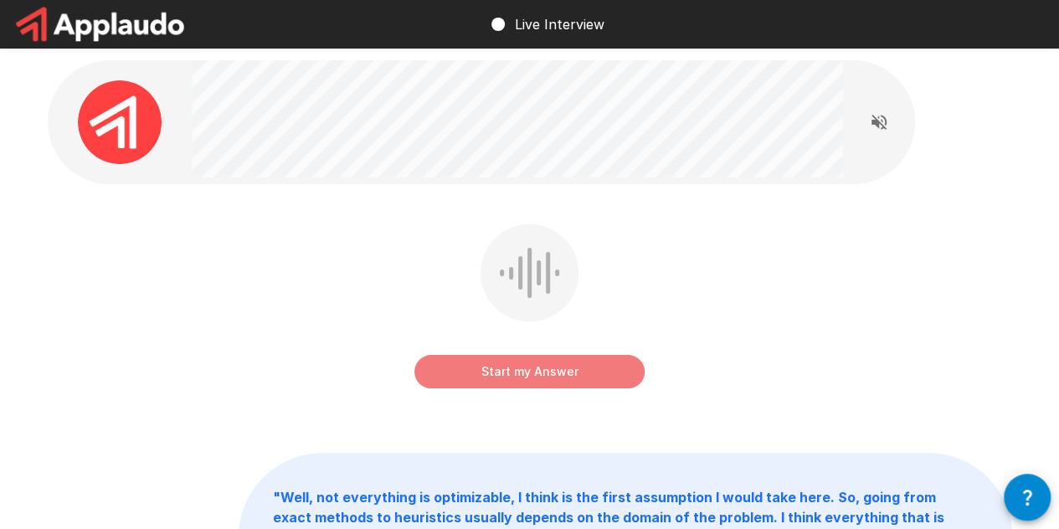
click at [607, 360] on button "Start my Answer" at bounding box center [530, 372] width 230 height 34
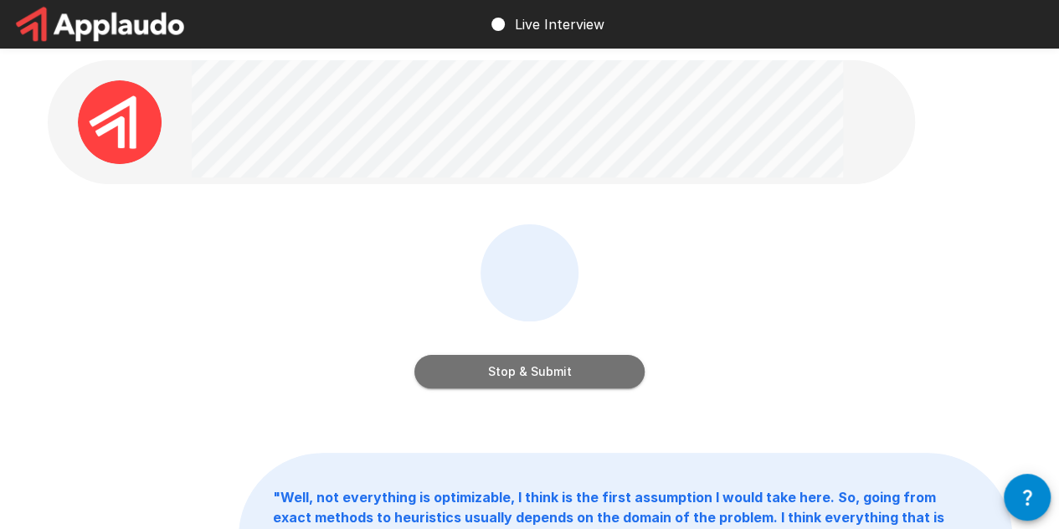
click at [580, 388] on button "Stop & Submit" at bounding box center [530, 372] width 230 height 34
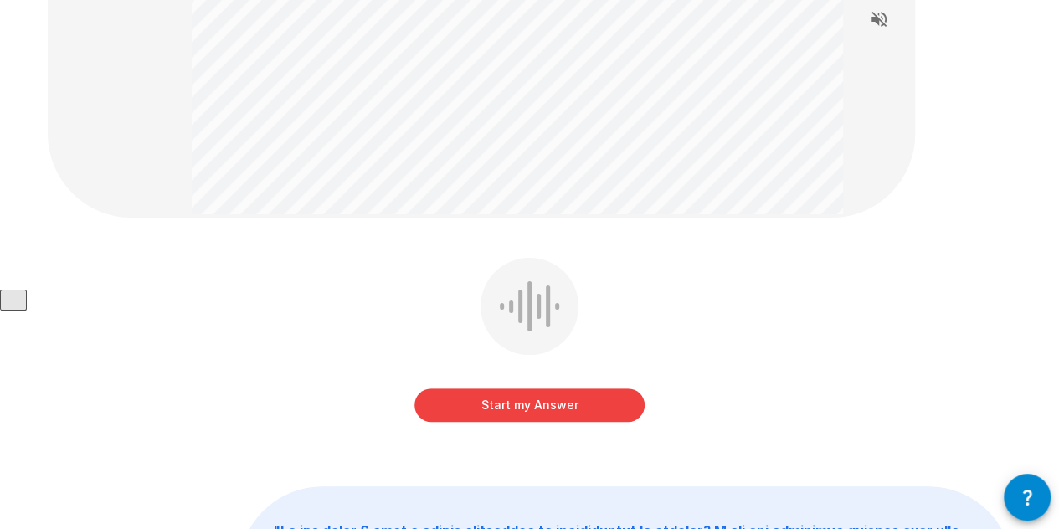
scroll to position [245, 0]
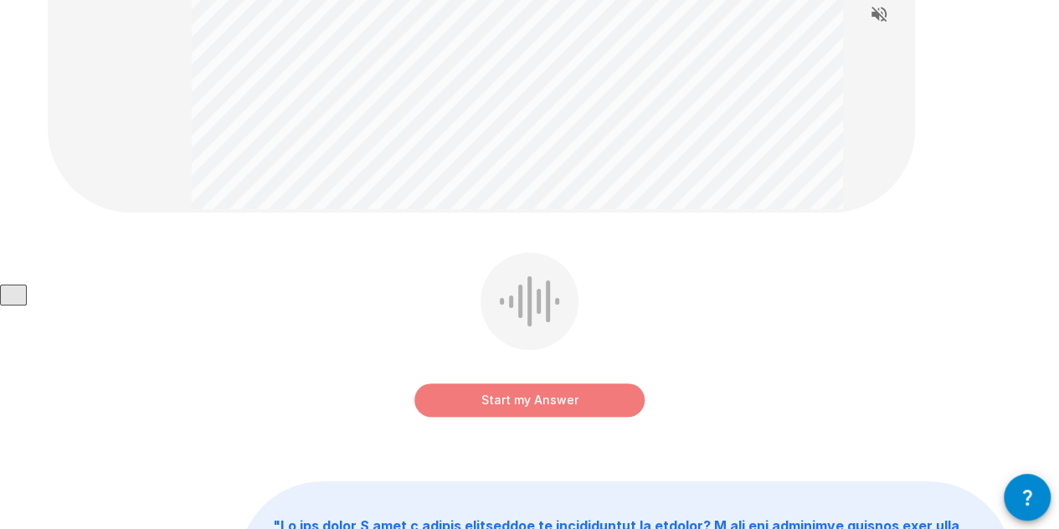
click at [529, 392] on button "Start my Answer" at bounding box center [530, 401] width 230 height 34
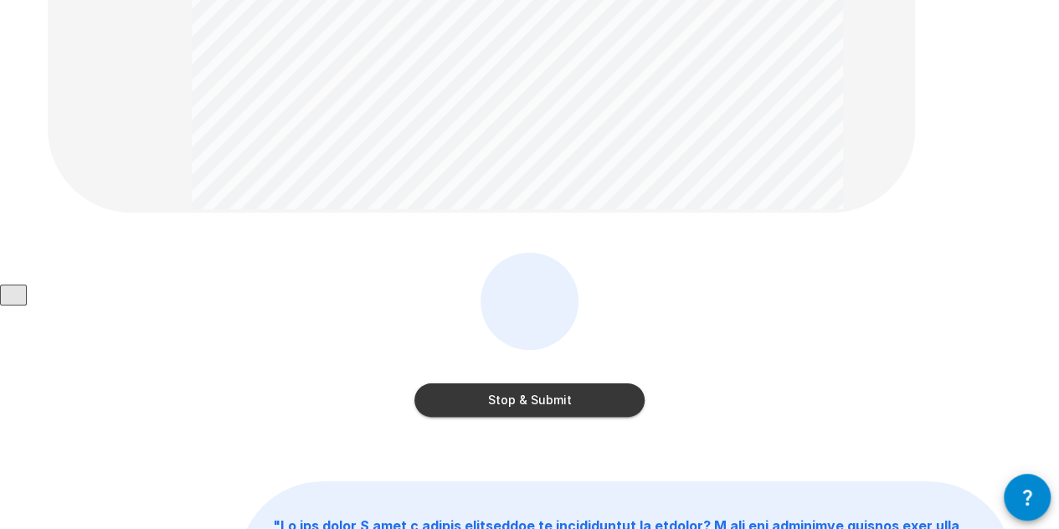
scroll to position [202, 0]
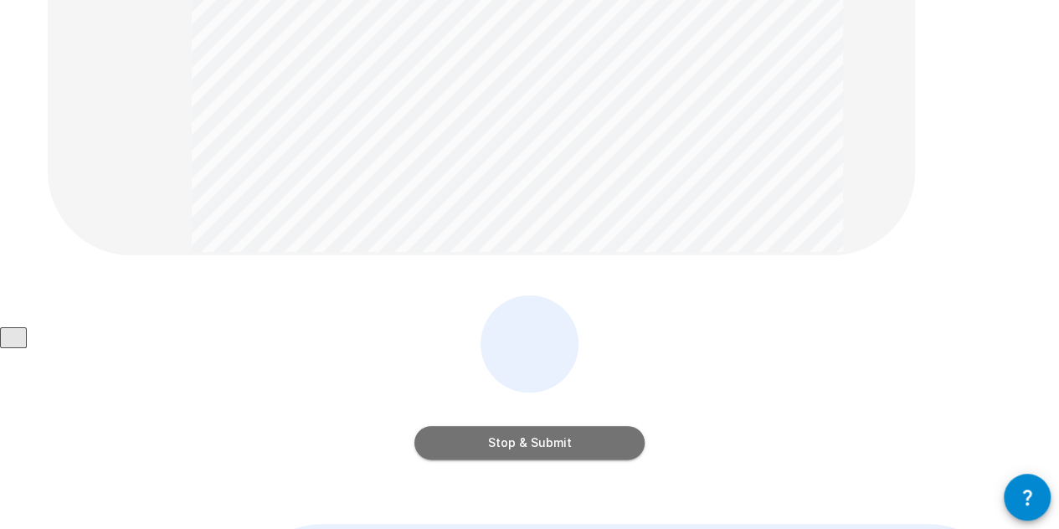
click at [591, 430] on button "Stop & Submit" at bounding box center [530, 443] width 230 height 34
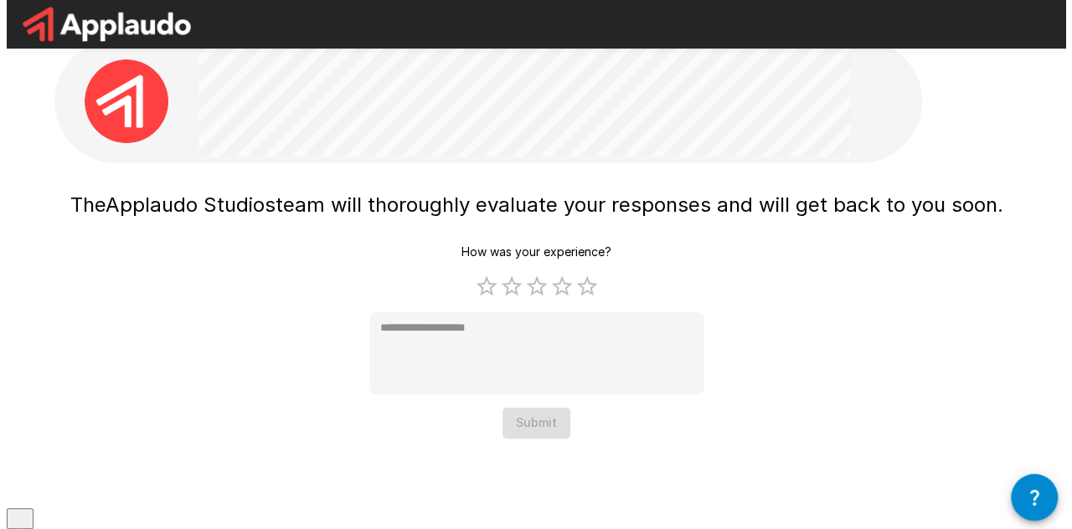
scroll to position [0, 0]
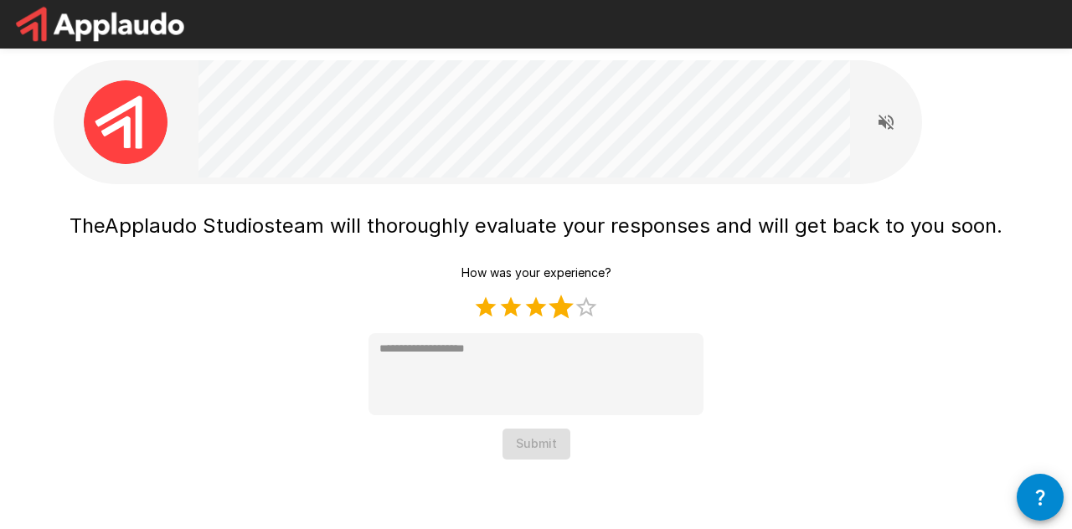
click at [559, 306] on label "4 Stars" at bounding box center [561, 307] width 25 height 25
type textarea "*"
click at [534, 440] on button "Submit" at bounding box center [537, 444] width 68 height 31
